Goal: Information Seeking & Learning: Learn about a topic

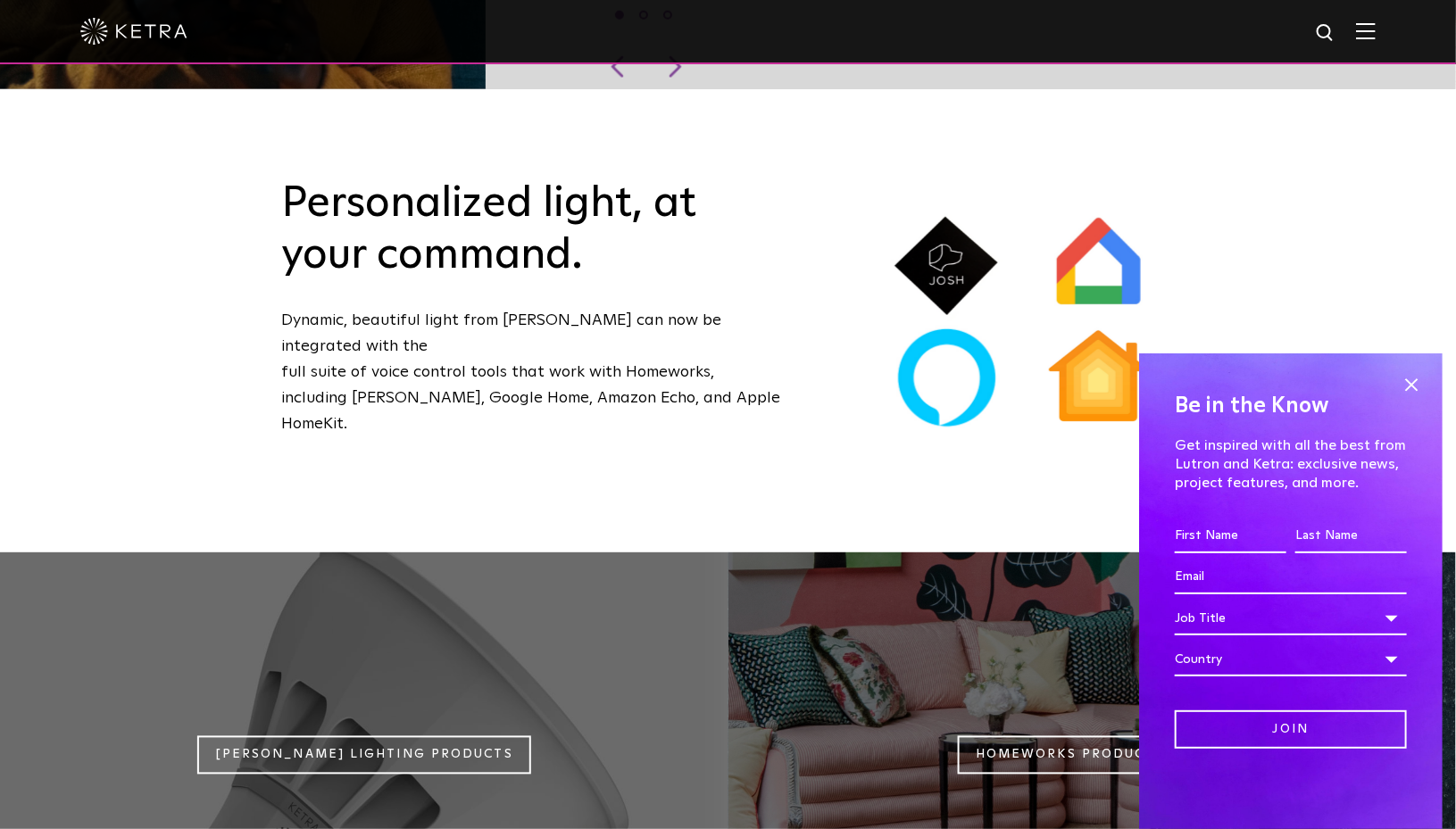
scroll to position [1221, 0]
click at [1411, 388] on span at bounding box center [1411, 385] width 26 height 26
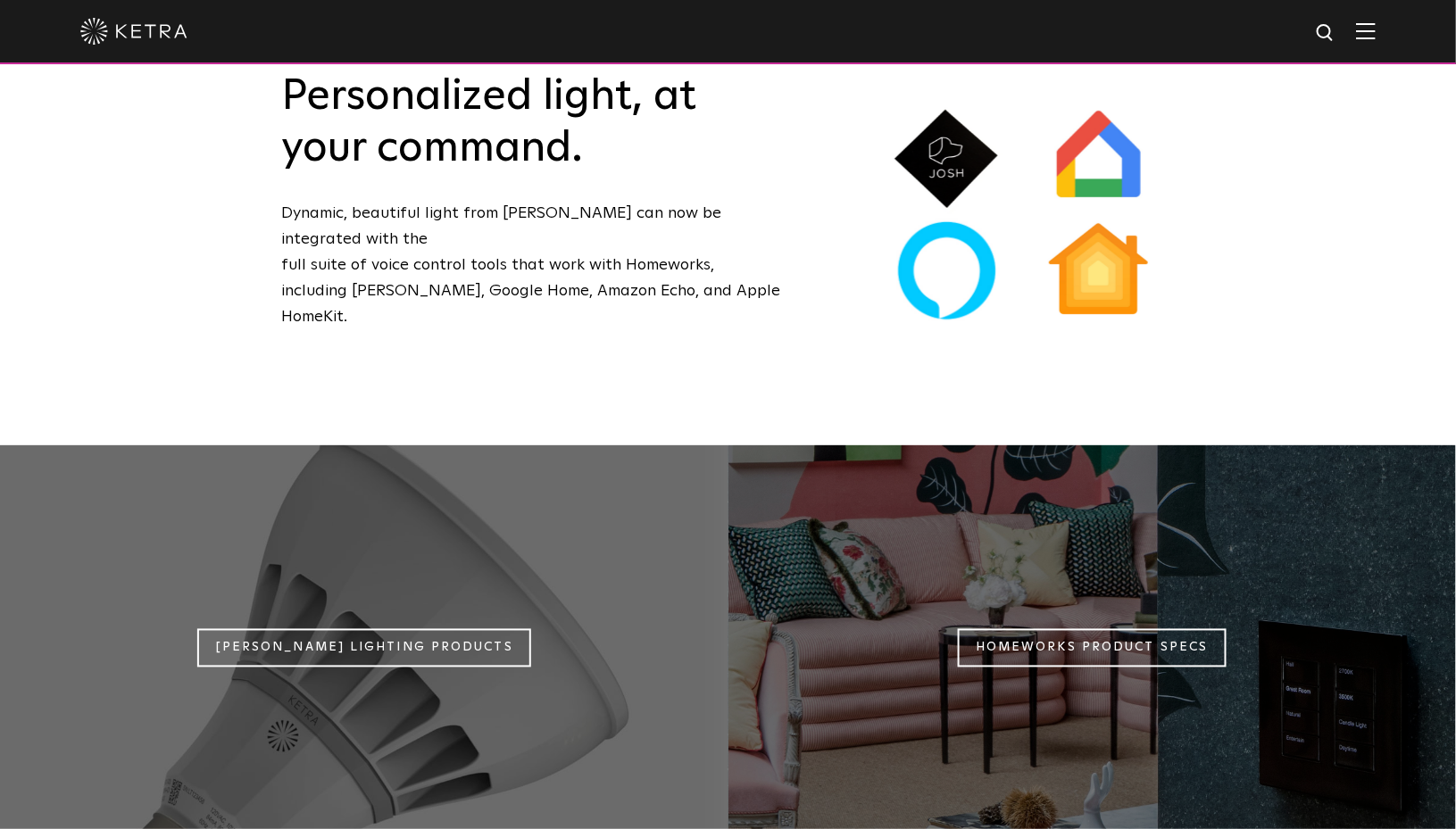
scroll to position [1329, 0]
click at [357, 628] on link "[PERSON_NAME] Lighting Products" at bounding box center [364, 646] width 334 height 39
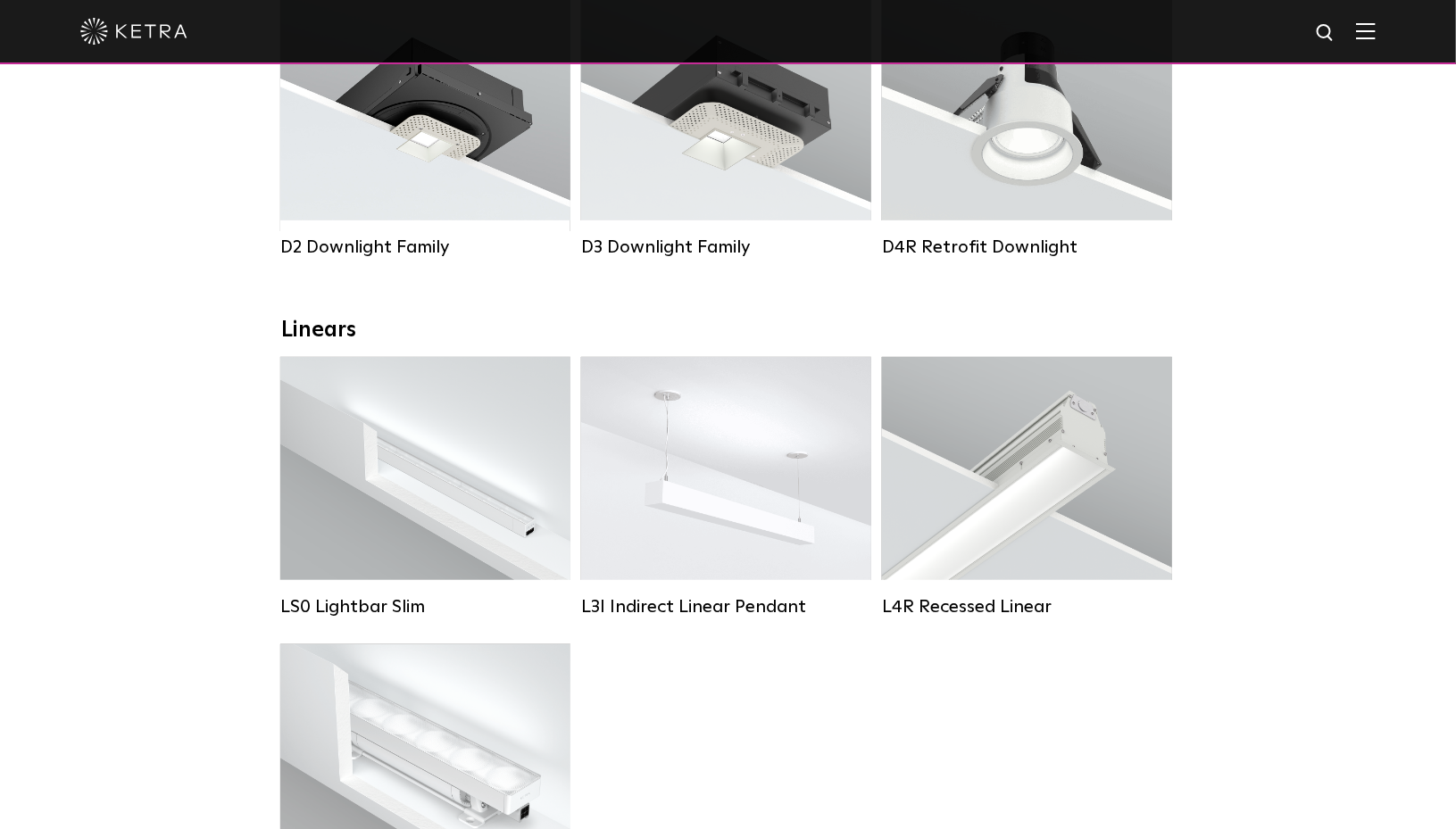
scroll to position [397, 0]
click at [760, 443] on div "Lumen Output: 400 / 600 / 800 / 1000 Housing Colors: White / Black Control: Lut…" at bounding box center [726, 467] width 290 height 223
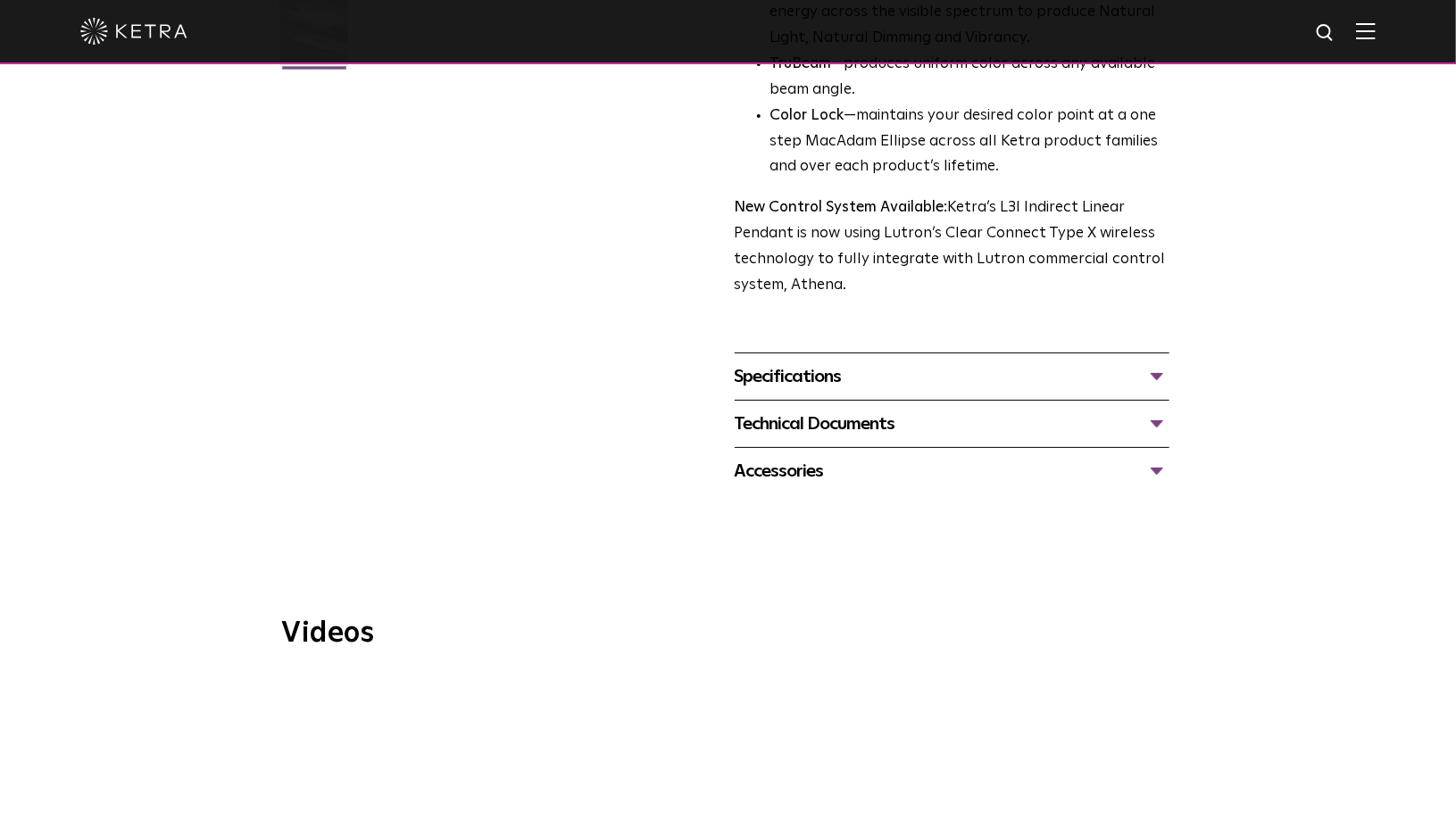
scroll to position [577, 0]
click at [807, 361] on div "Specifications" at bounding box center [952, 375] width 435 height 28
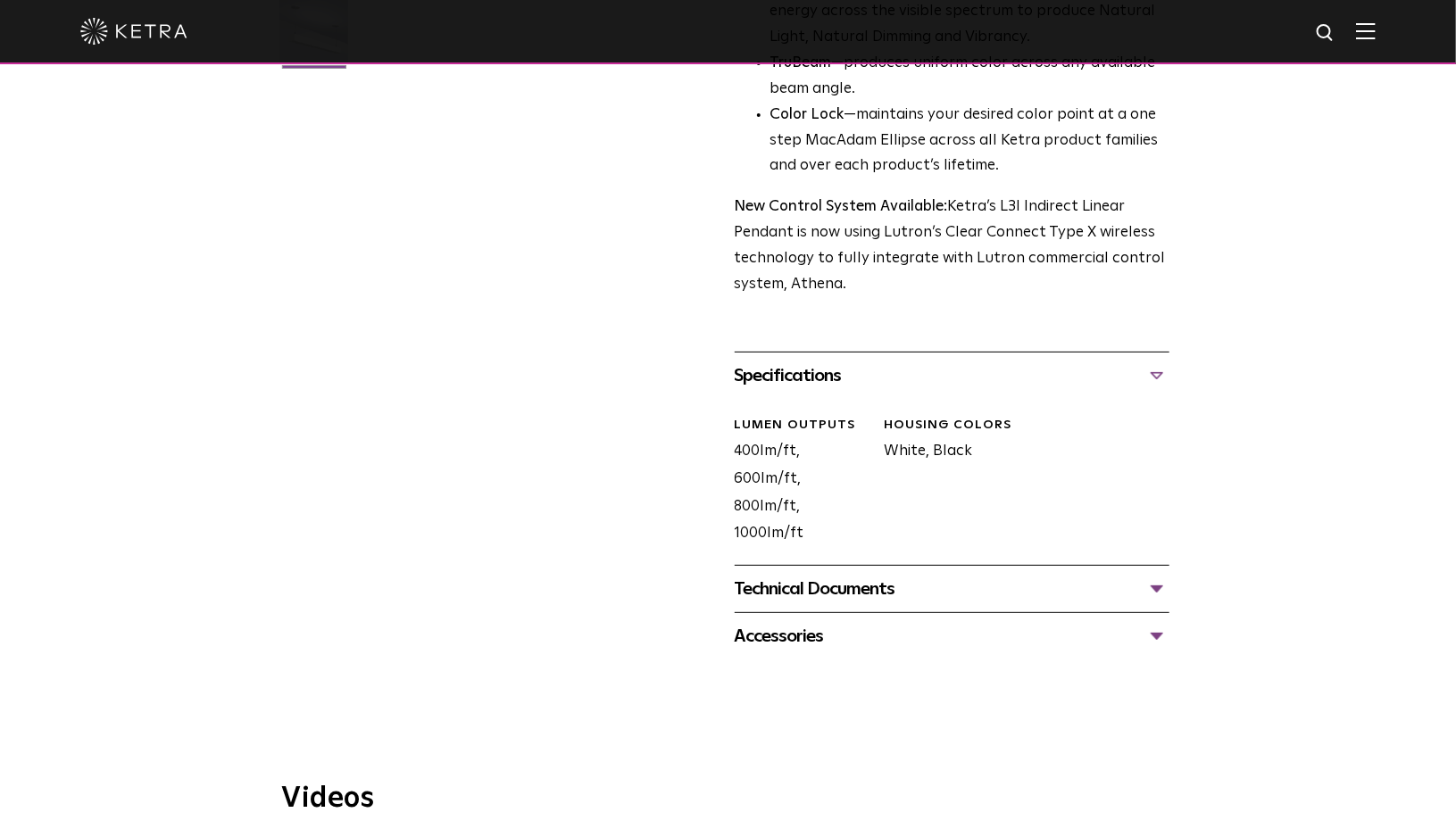
click at [807, 361] on div "Specifications" at bounding box center [952, 375] width 435 height 28
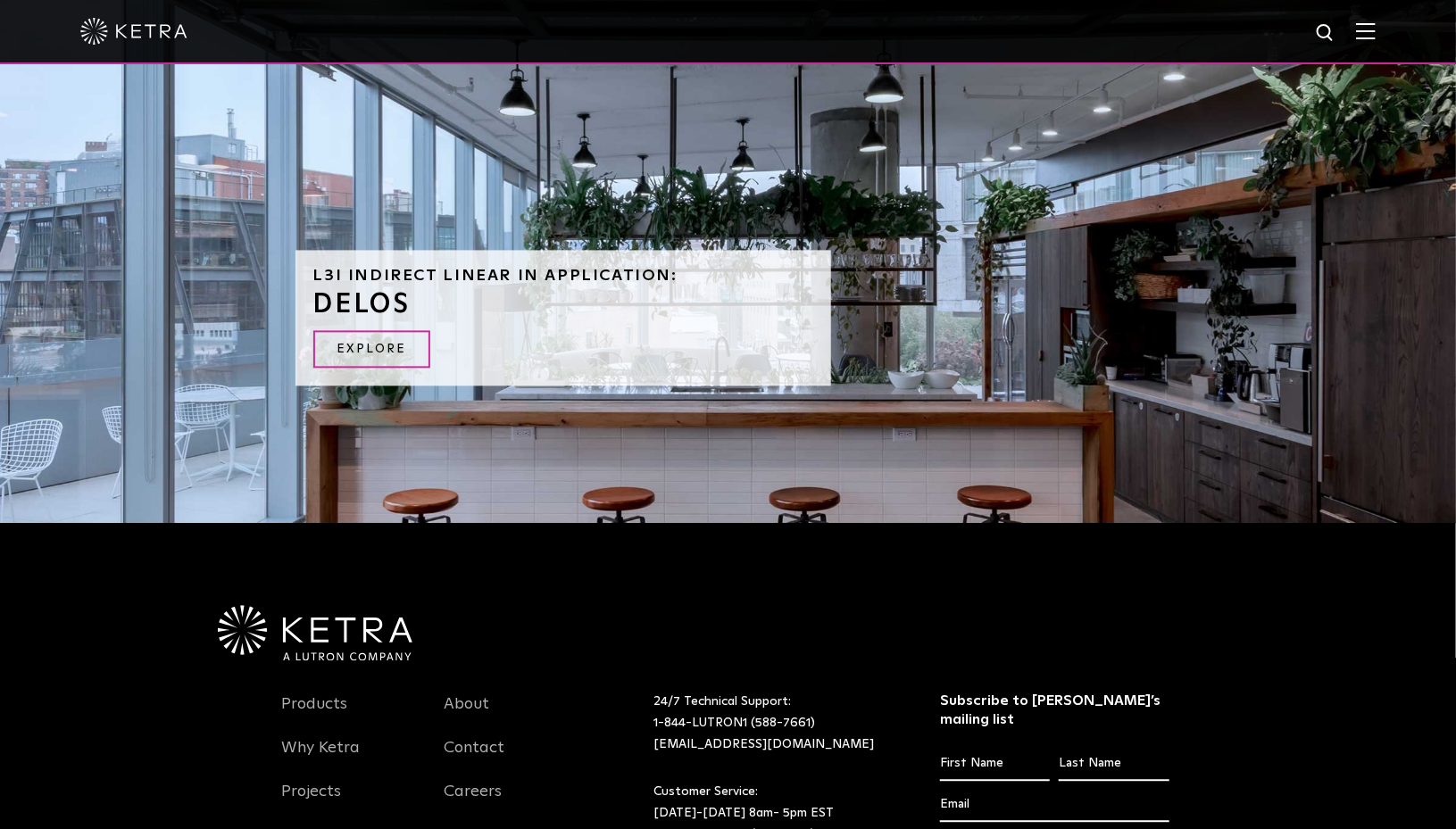
scroll to position [1799, 0]
